Goal: Use online tool/utility: Utilize a website feature to perform a specific function

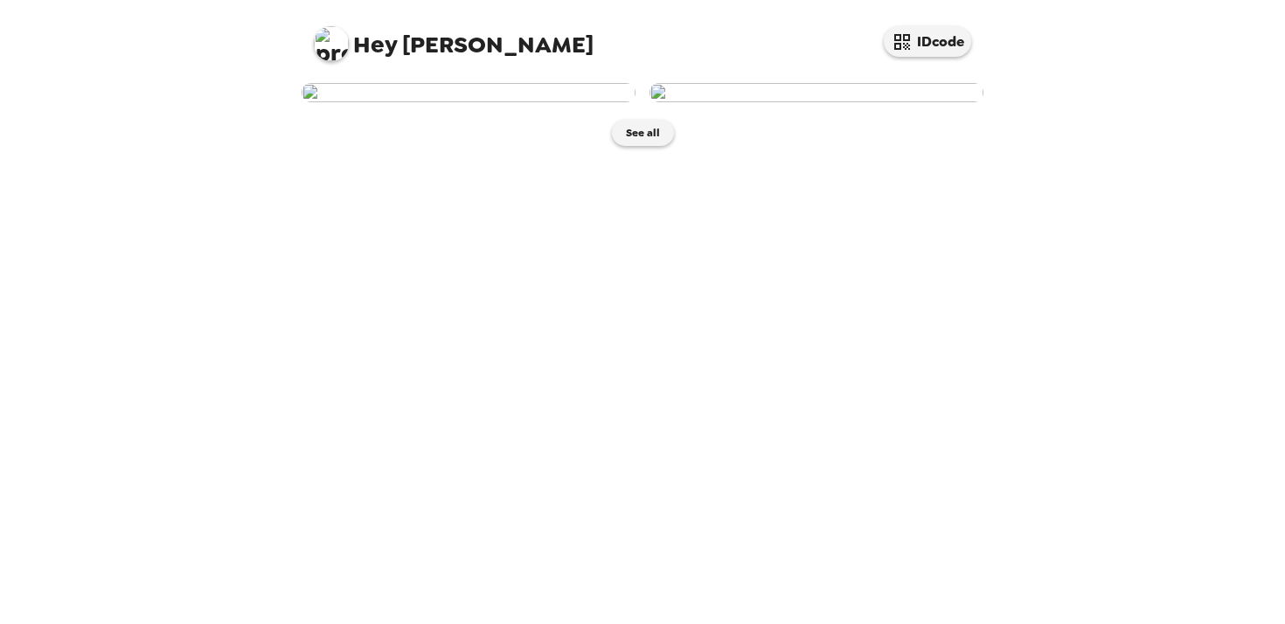
click at [477, 102] on img at bounding box center [469, 92] width 334 height 19
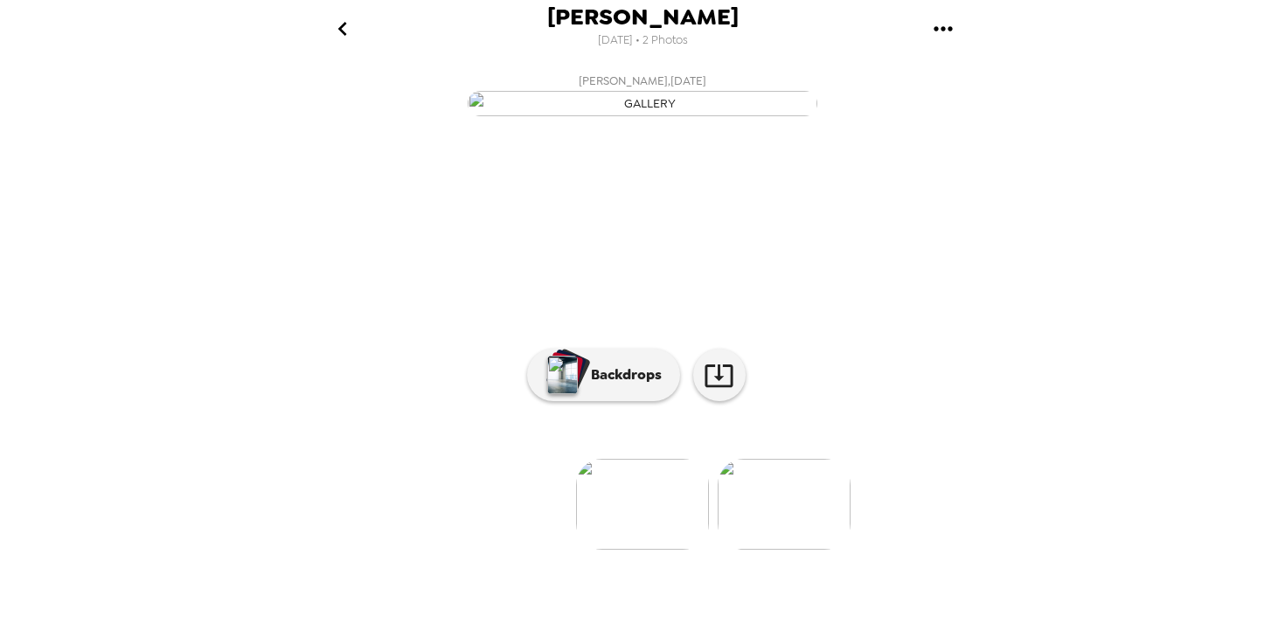
scroll to position [119, 0]
click at [613, 385] on p "Backdrops" at bounding box center [622, 374] width 80 height 21
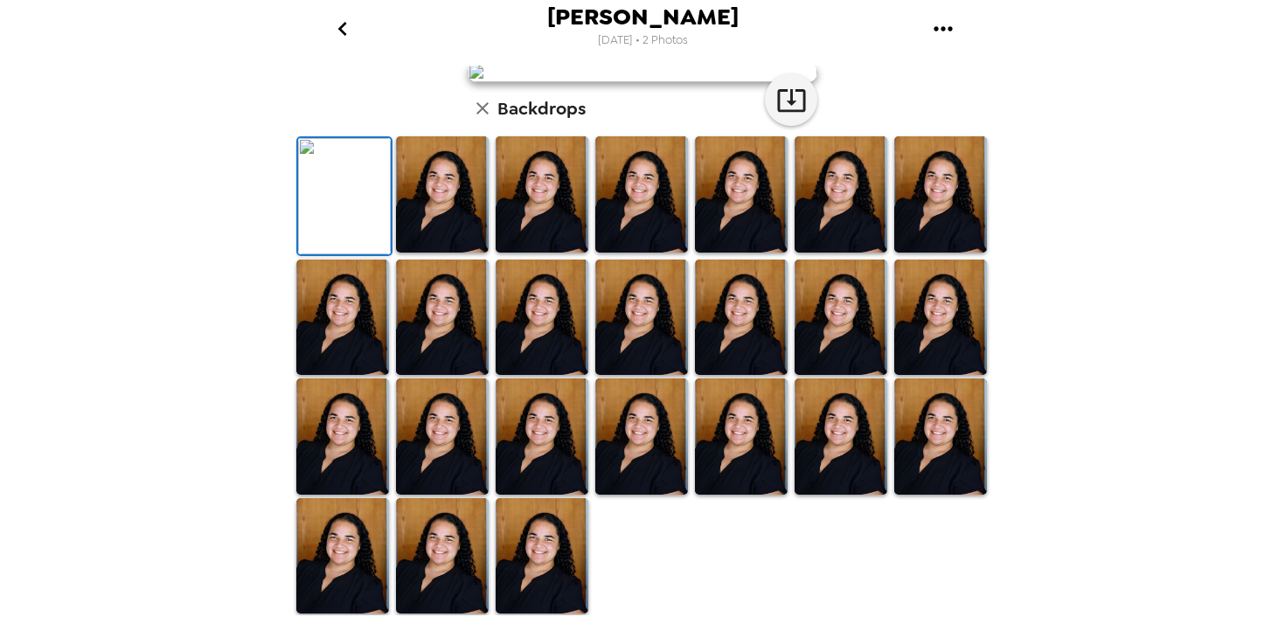
scroll to position [436, 0]
click at [545, 566] on img at bounding box center [542, 556] width 93 height 116
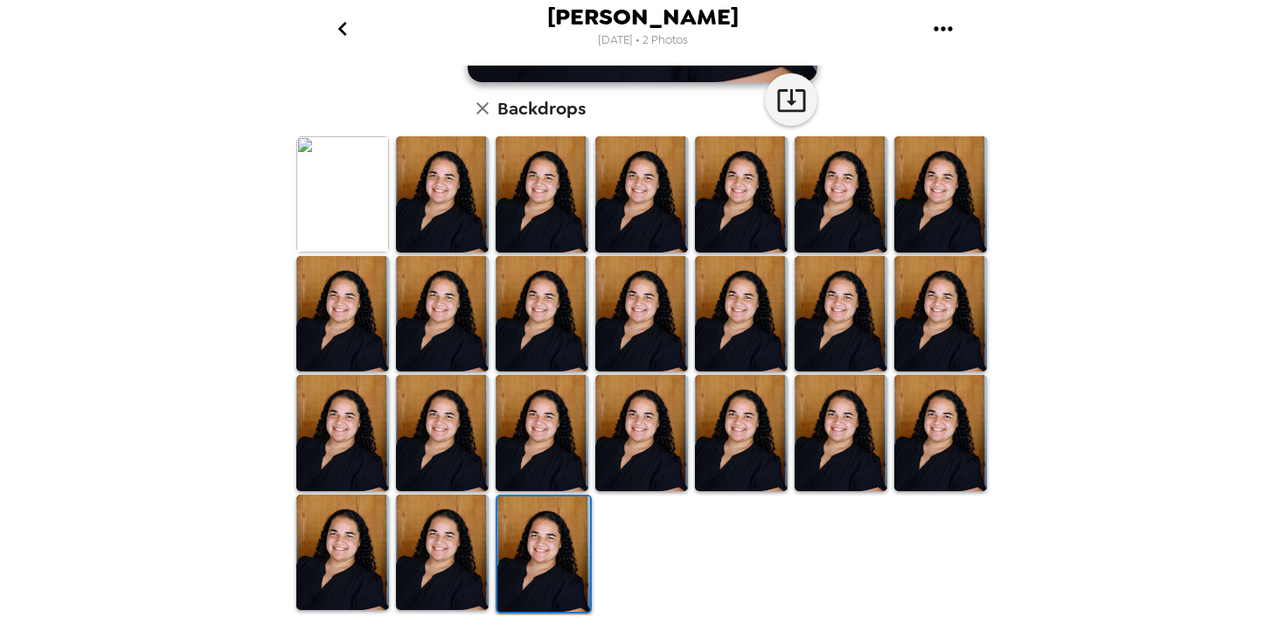
click at [445, 426] on img at bounding box center [442, 433] width 93 height 116
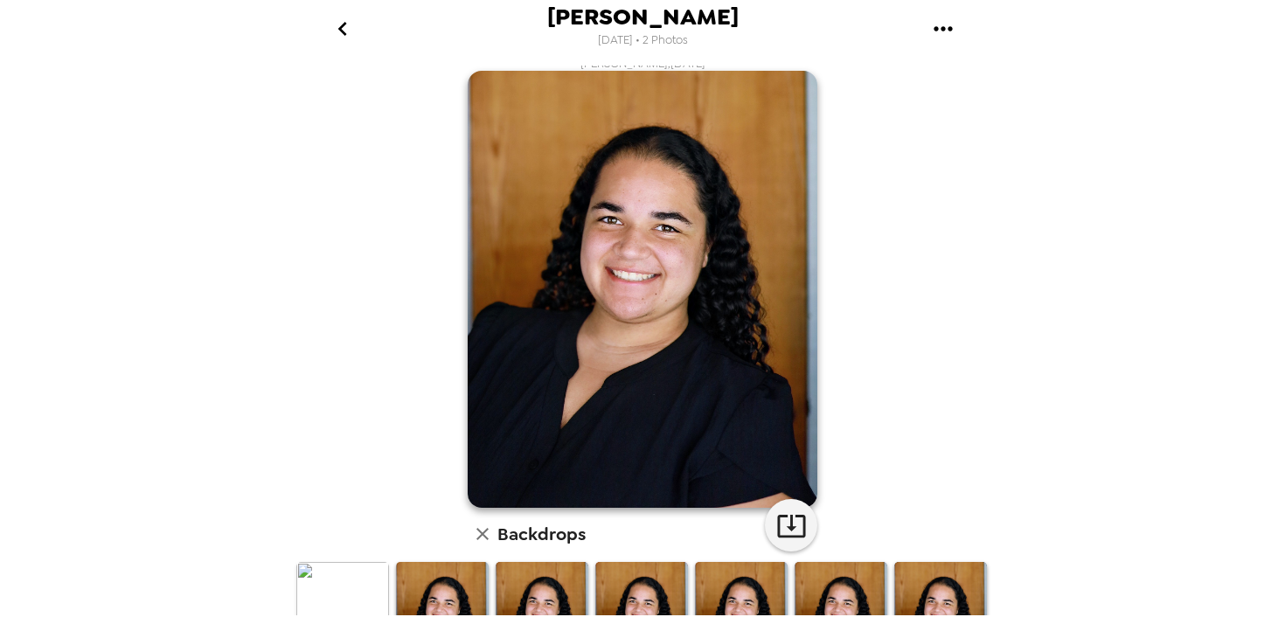
scroll to position [8, 0]
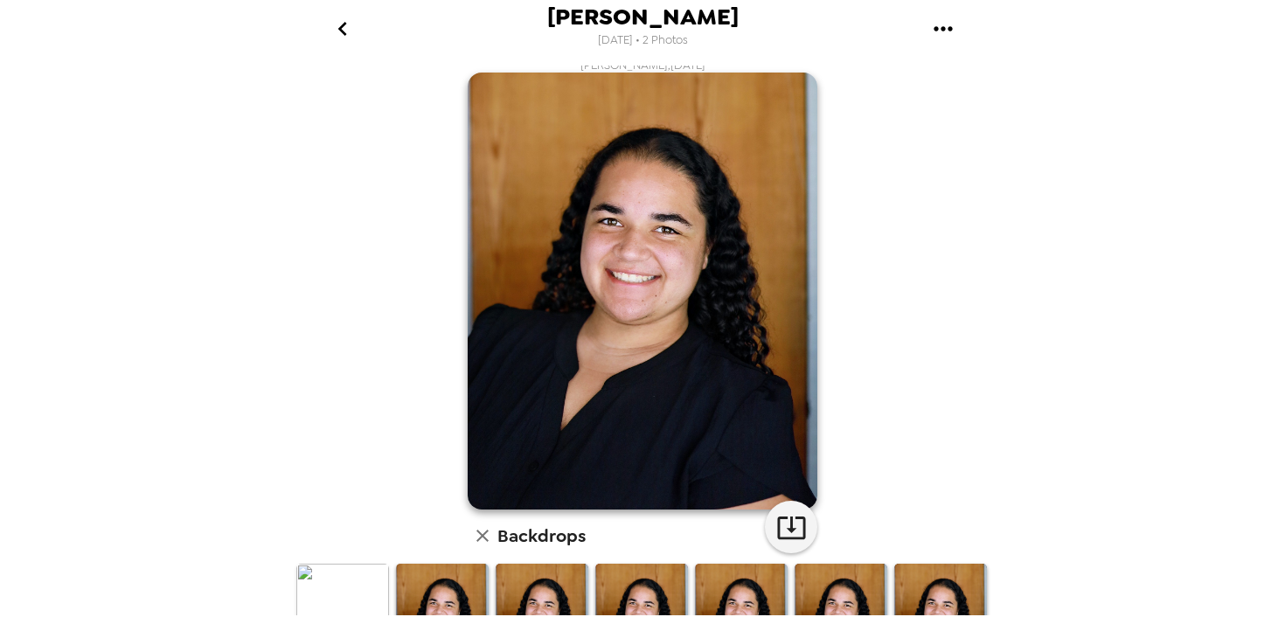
click at [342, 17] on icon "go back" at bounding box center [343, 29] width 28 height 28
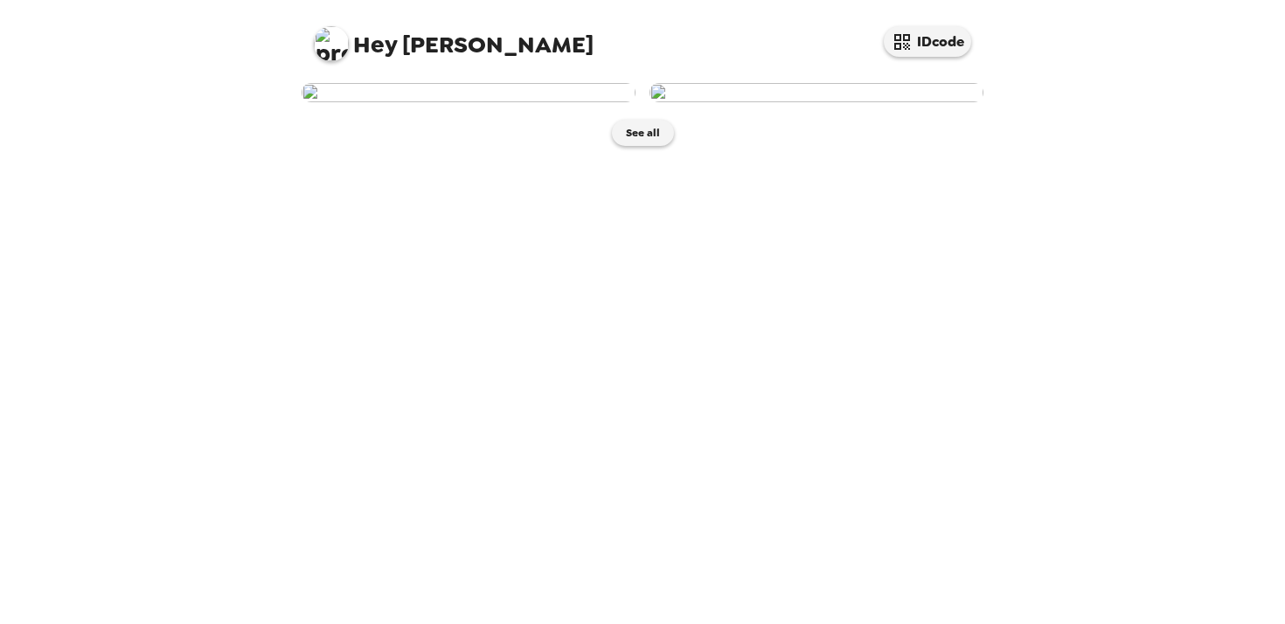
click at [747, 102] on img at bounding box center [816, 92] width 334 height 19
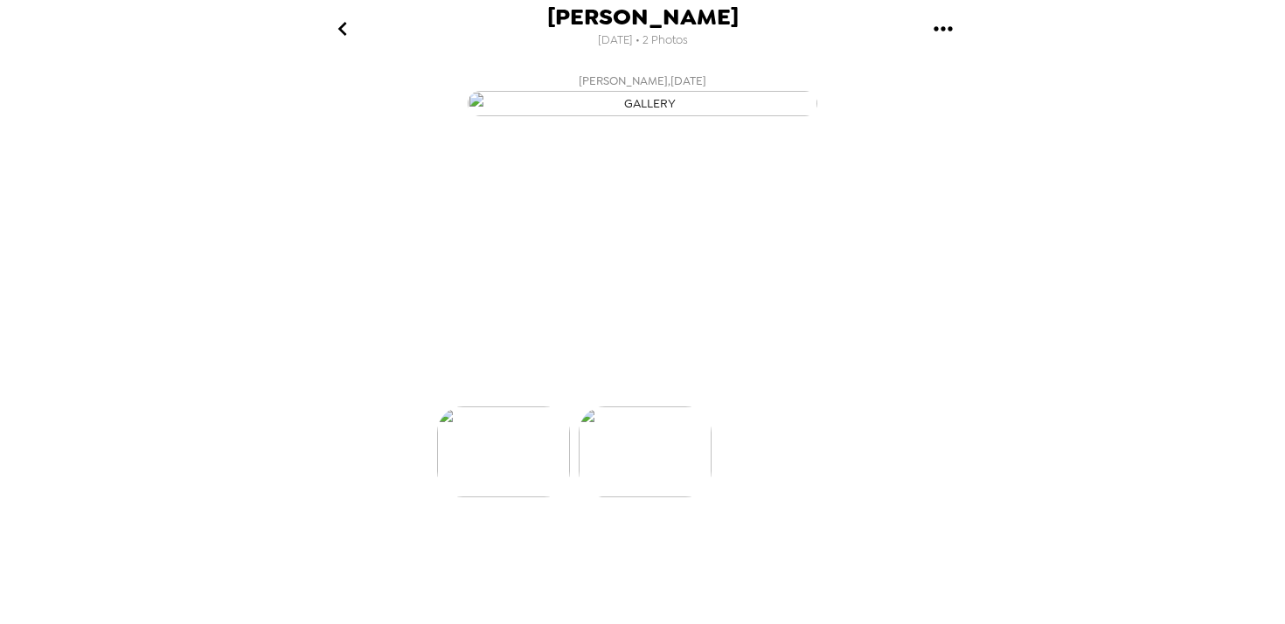
scroll to position [0, 140]
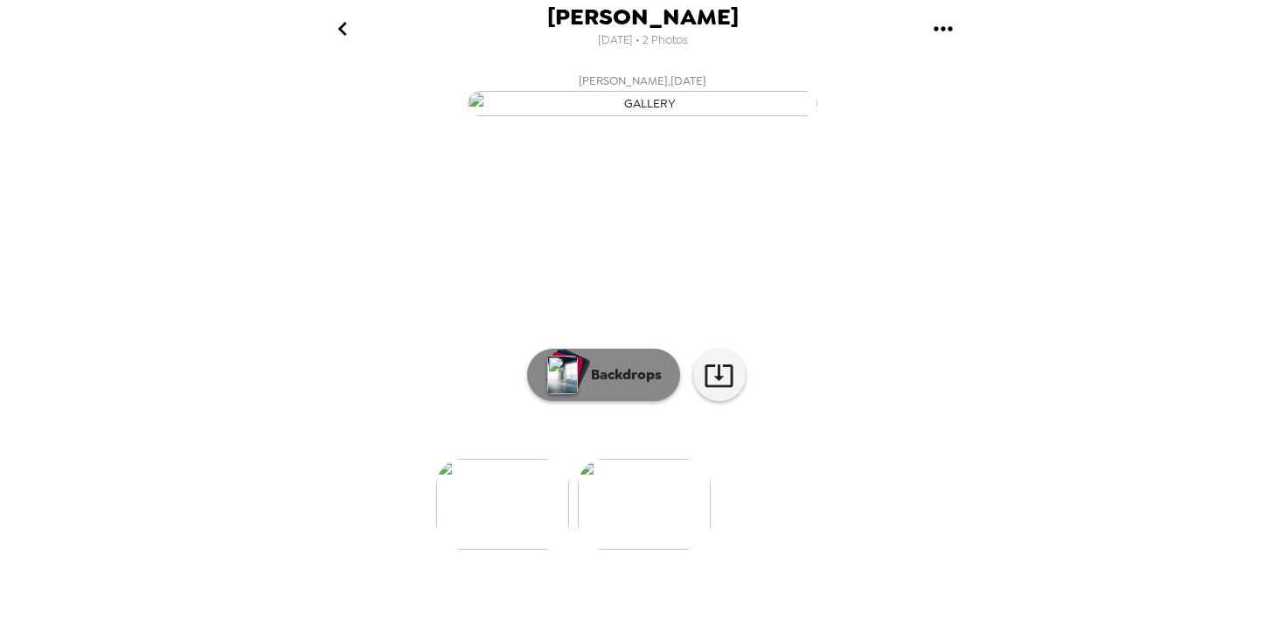
click at [636, 385] on p "Backdrops" at bounding box center [622, 374] width 80 height 21
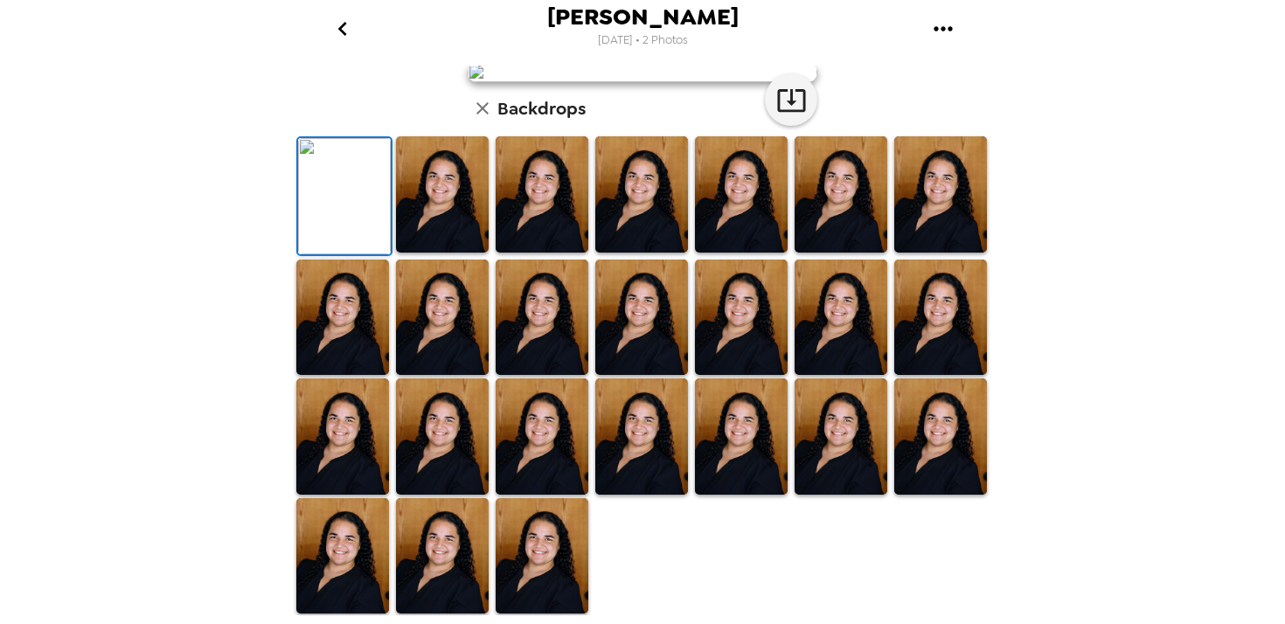
scroll to position [277, 0]
click at [476, 119] on icon "button" at bounding box center [482, 108] width 21 height 21
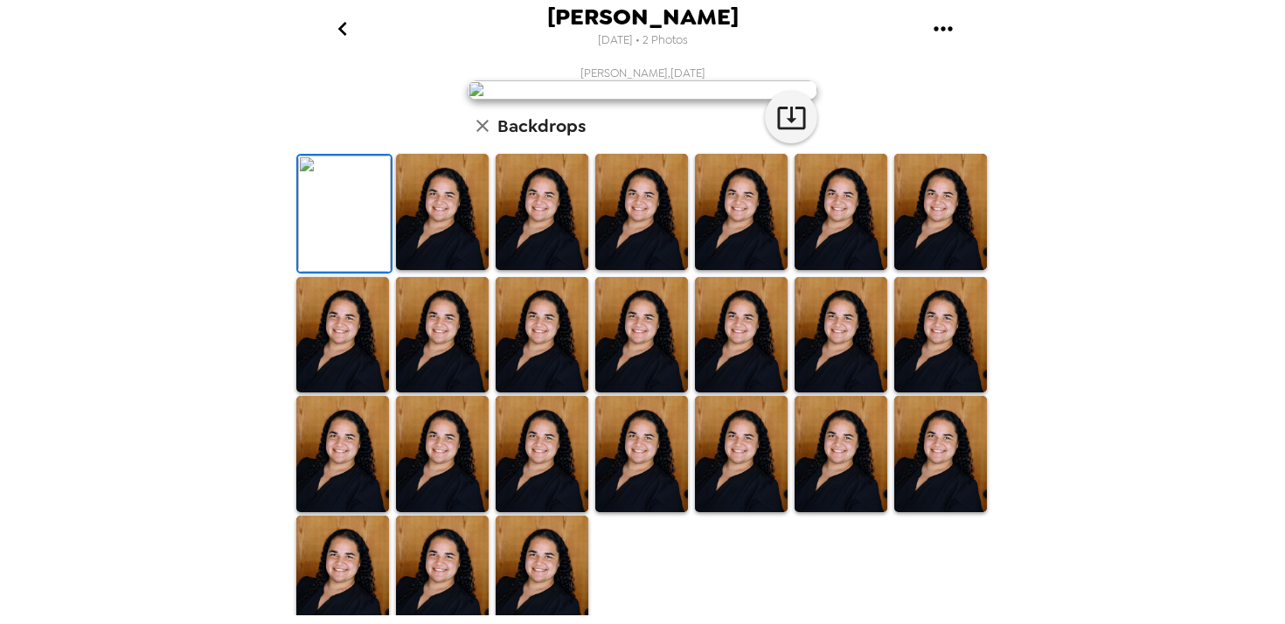
click at [346, 22] on icon "go back" at bounding box center [343, 29] width 28 height 28
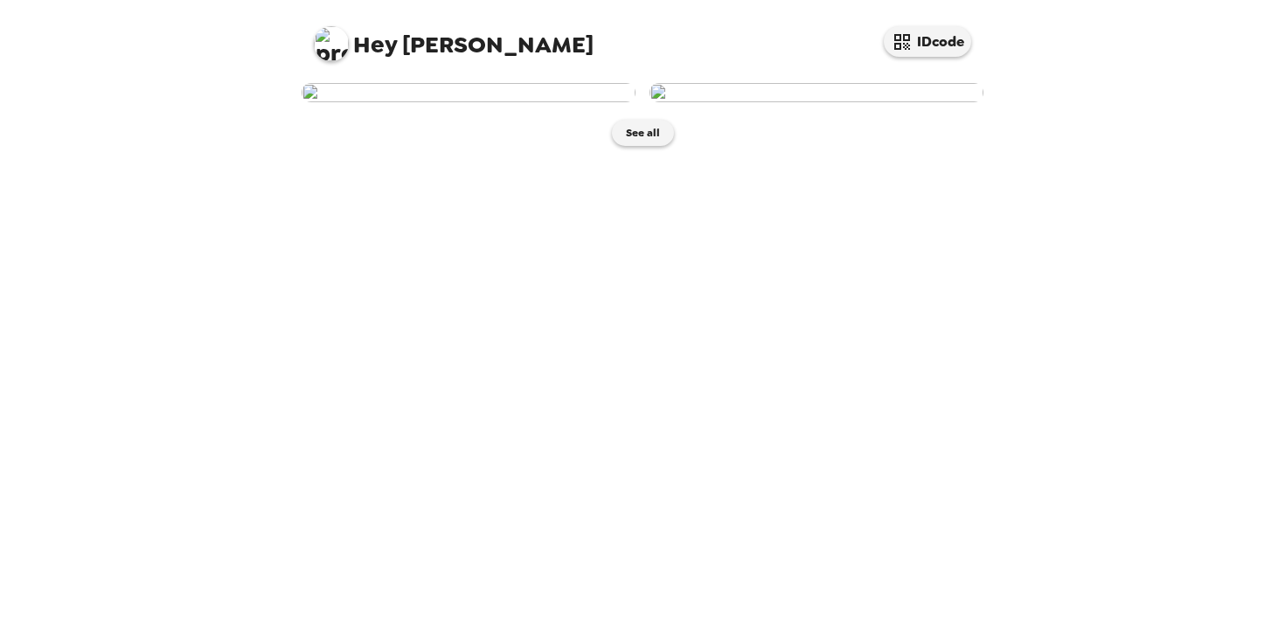
click at [567, 102] on img at bounding box center [469, 92] width 334 height 19
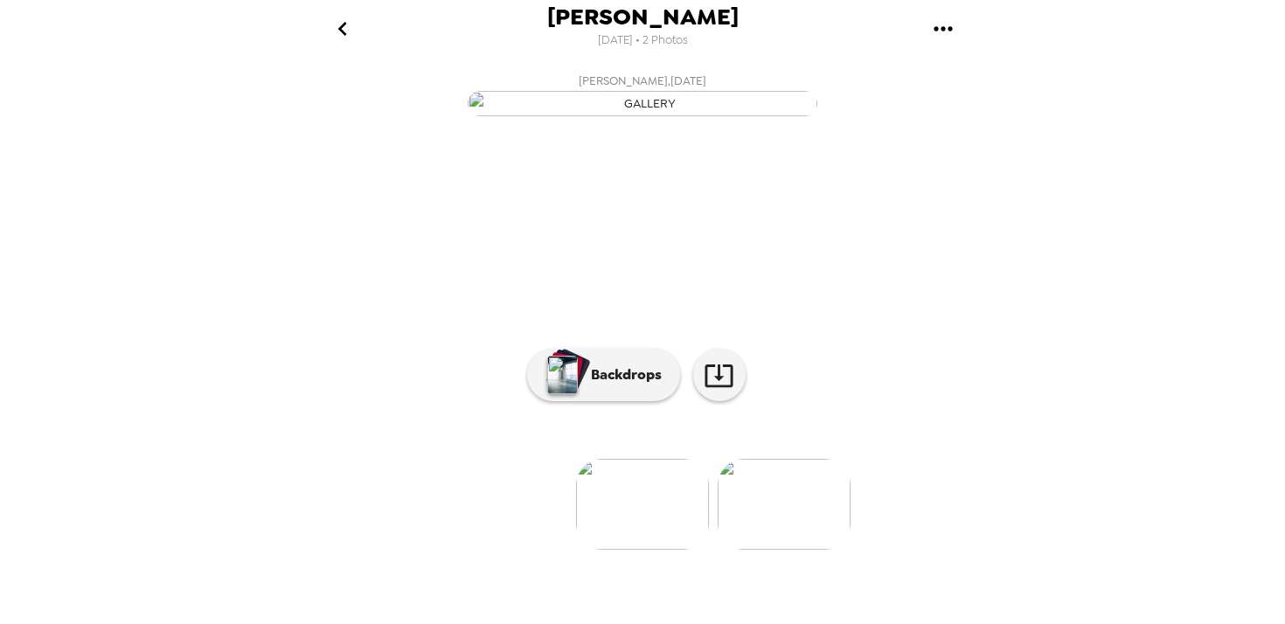
scroll to position [119, 0]
click at [573, 394] on img "button" at bounding box center [562, 375] width 31 height 38
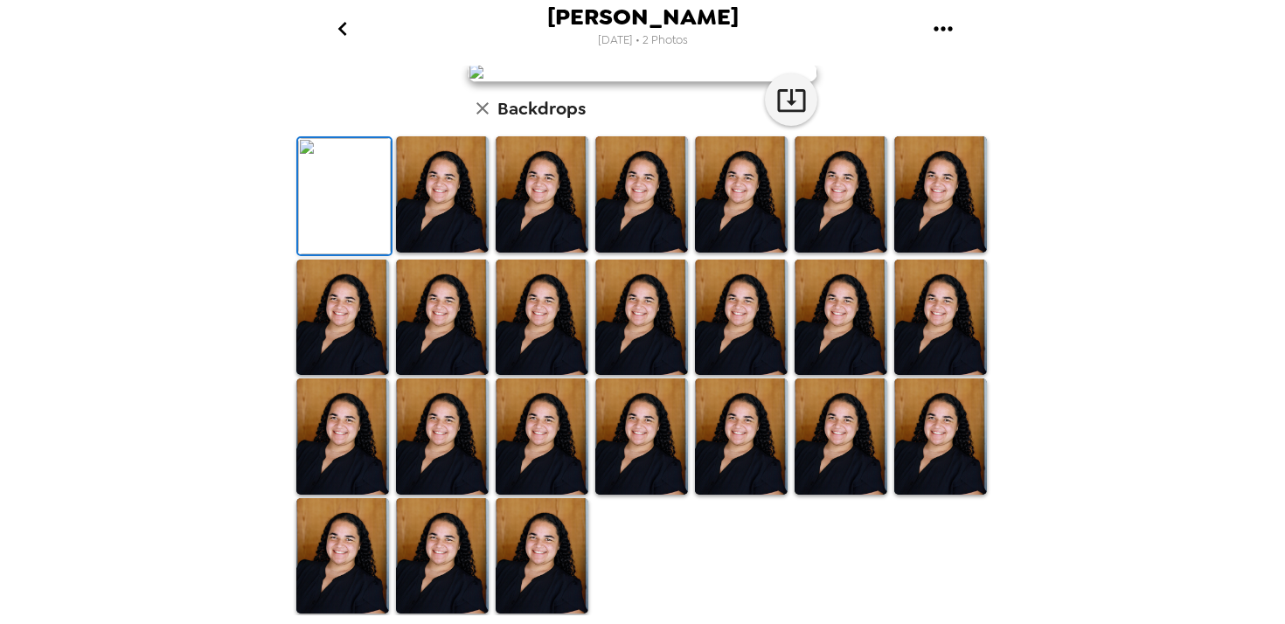
scroll to position [0, 0]
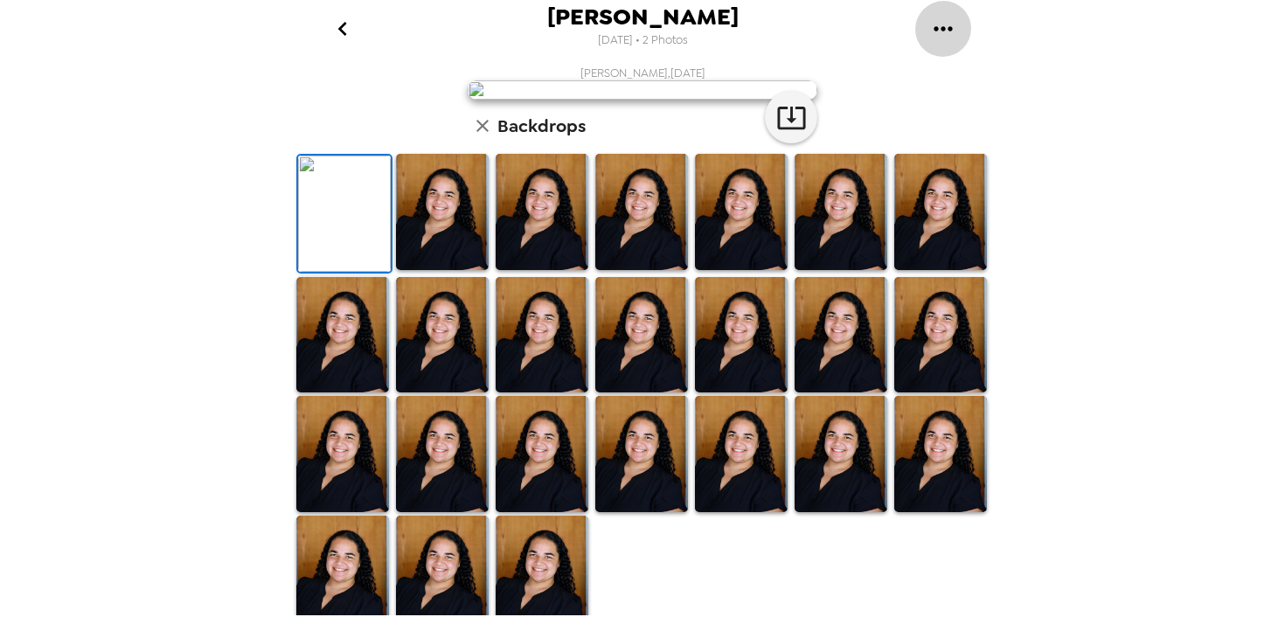
click at [961, 24] on button "gallery menu" at bounding box center [942, 28] width 57 height 57
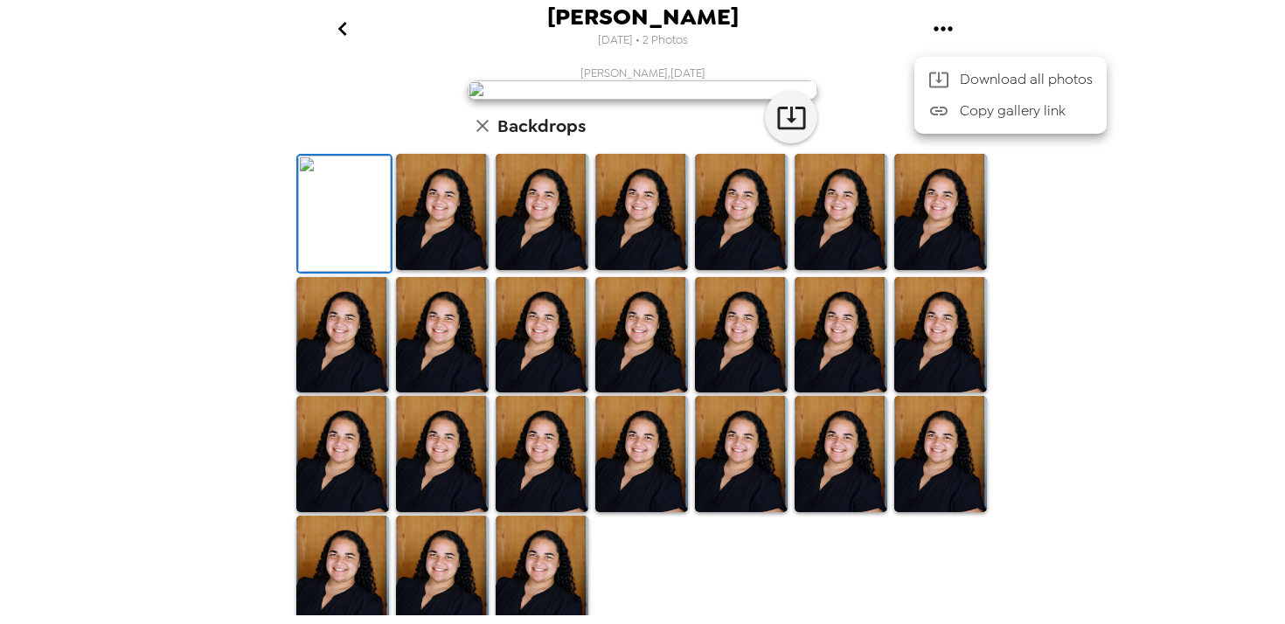
click at [816, 36] on div at bounding box center [642, 312] width 1285 height 624
